Goal: Information Seeking & Learning: Learn about a topic

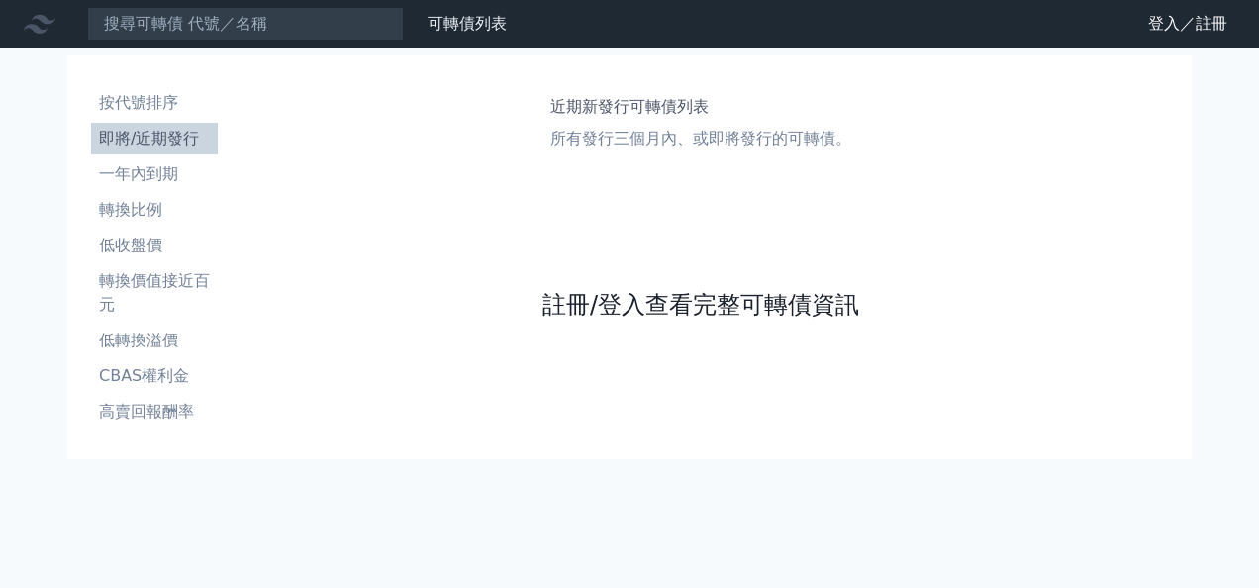
click at [696, 309] on link "註冊/登入查看完整可轉債資訊" at bounding box center [701, 305] width 317 height 32
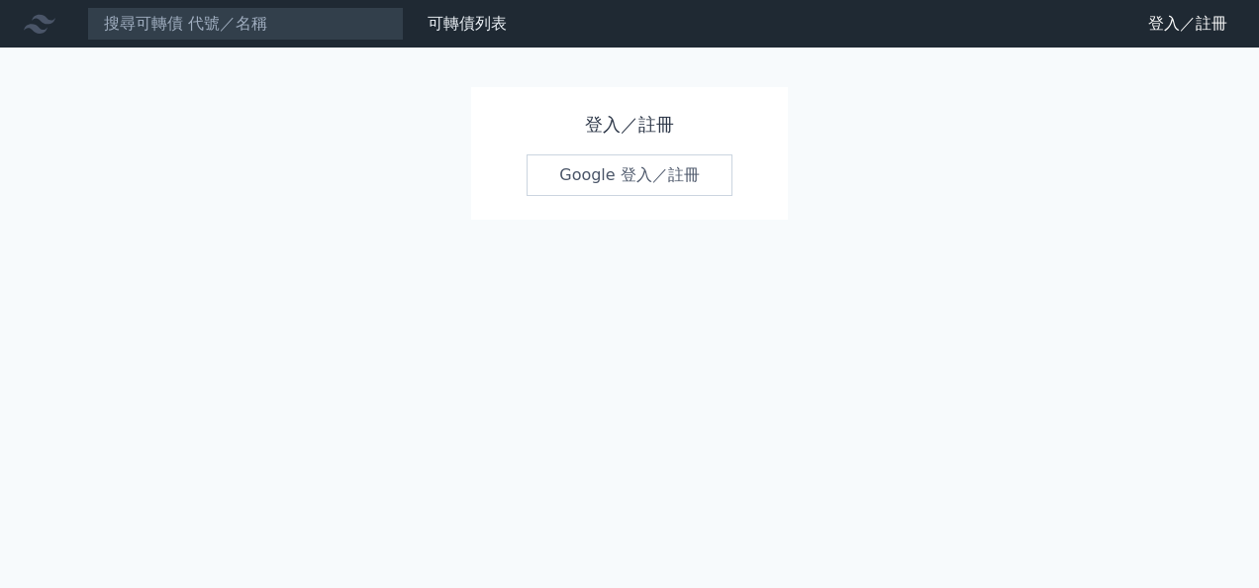
click at [622, 180] on link "Google 登入／註冊" at bounding box center [630, 175] width 206 height 42
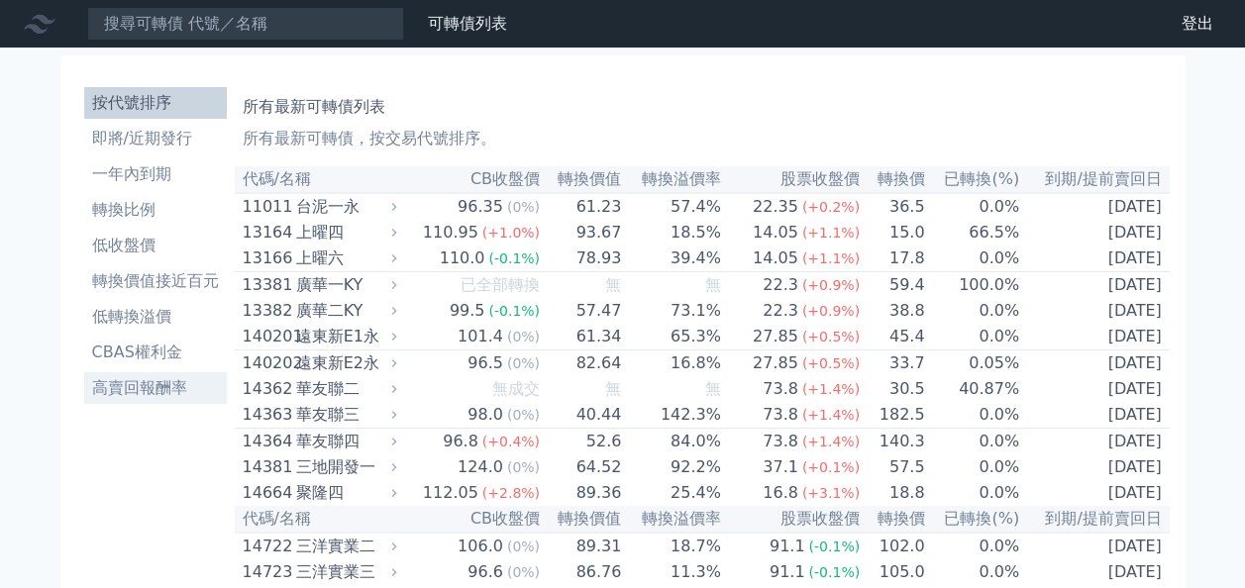
click at [144, 391] on li "高賣回報酬率" at bounding box center [155, 388] width 143 height 24
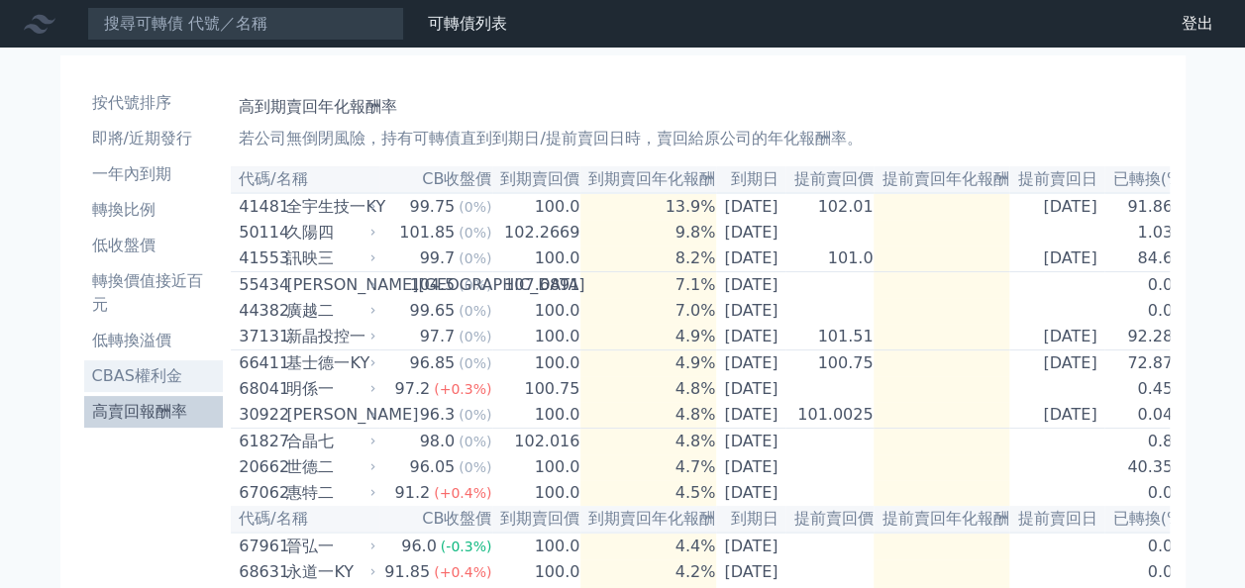
click at [140, 375] on li "CBAS權利金" at bounding box center [154, 376] width 140 height 24
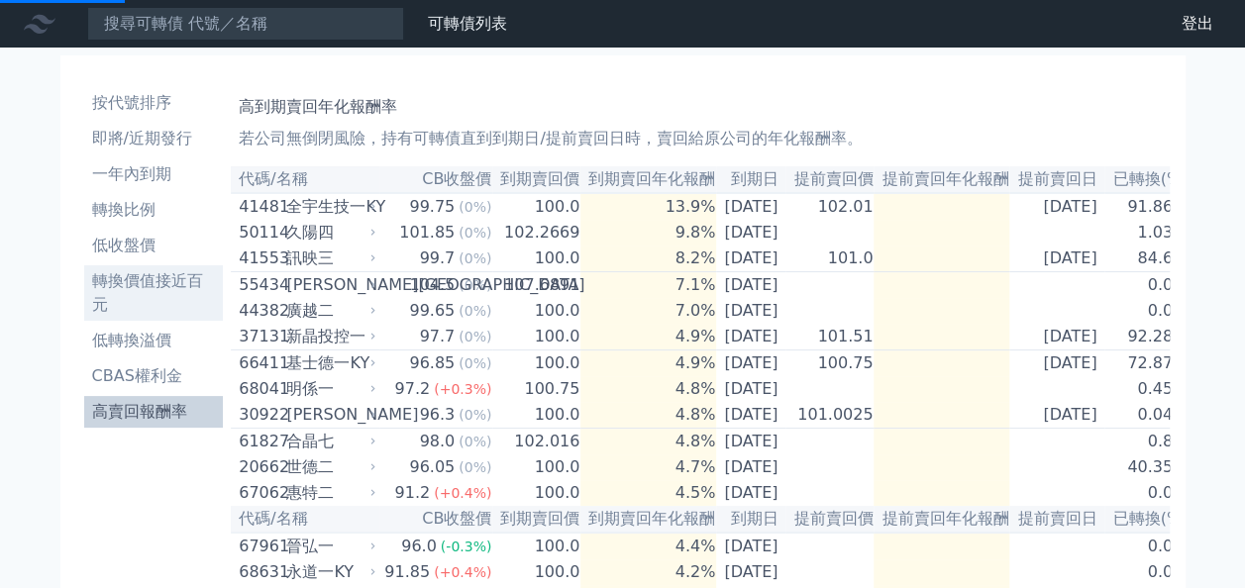
click at [152, 276] on li "轉換價值接近百元" at bounding box center [154, 293] width 140 height 48
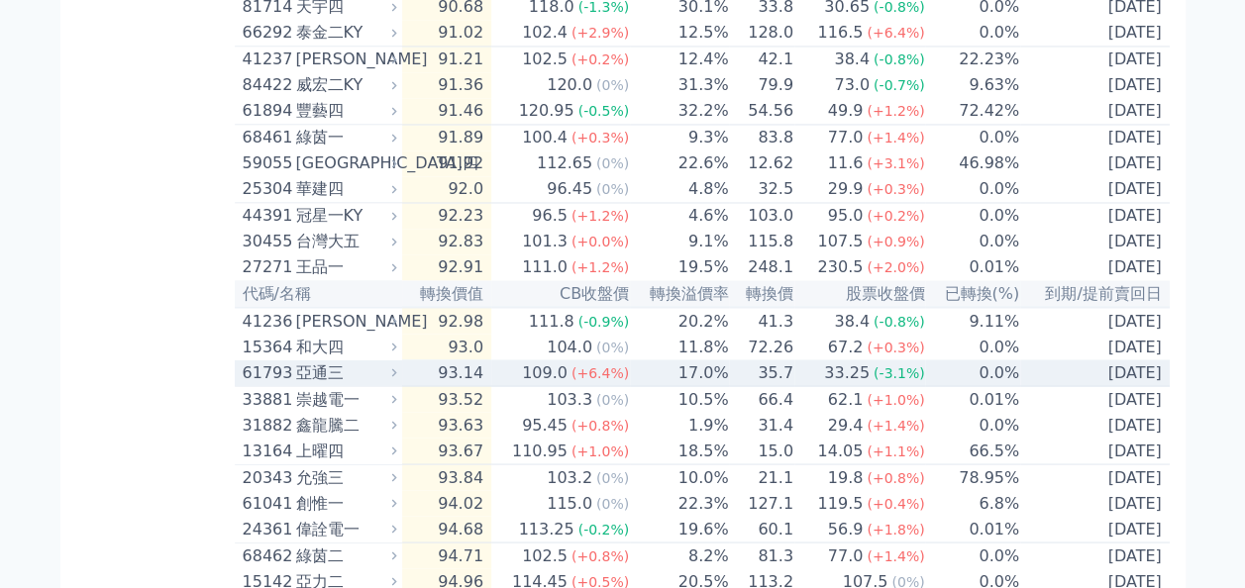
scroll to position [1980, 0]
